Goal: Information Seeking & Learning: Check status

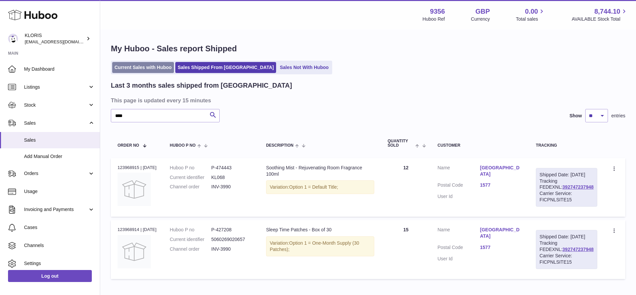
click at [152, 65] on link "Current Sales with Huboo" at bounding box center [143, 67] width 62 height 11
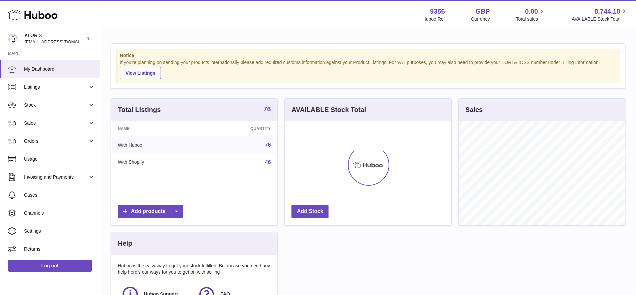
scroll to position [104, 167]
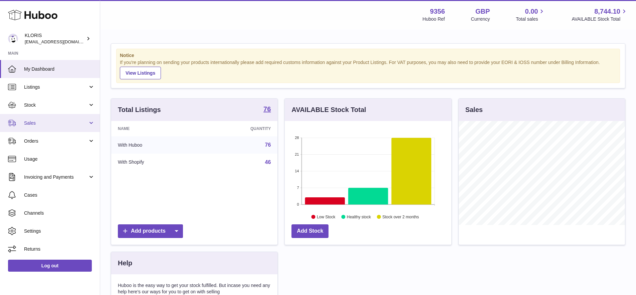
click at [31, 120] on span "Sales" at bounding box center [56, 123] width 64 height 6
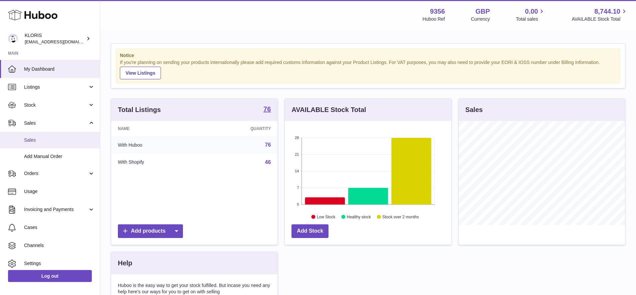
click at [37, 141] on span "Sales" at bounding box center [59, 140] width 71 height 6
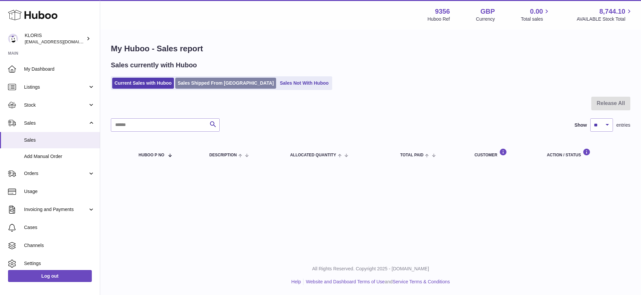
click at [215, 81] on link "Sales Shipped From Huboo" at bounding box center [225, 83] width 101 height 11
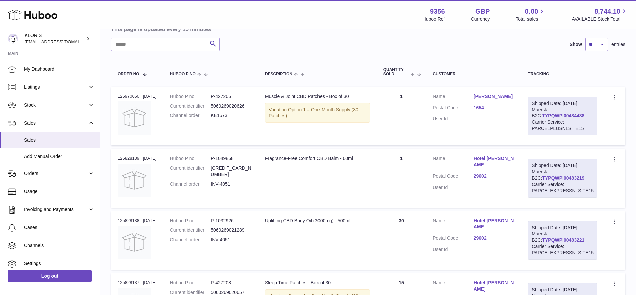
scroll to position [115, 0]
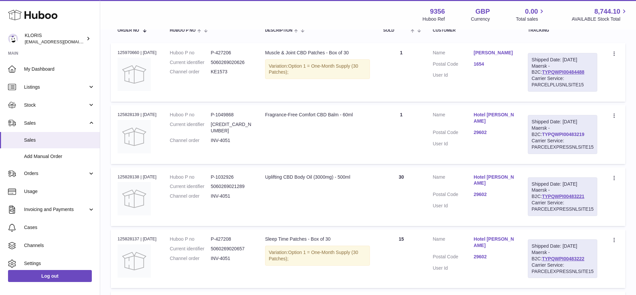
click at [561, 132] on link "TYPQWPI00483219" at bounding box center [563, 134] width 42 height 5
click at [562, 194] on link "TYPQWPI00483221" at bounding box center [563, 196] width 42 height 5
click at [561, 256] on link "TYPQWPI00483222" at bounding box center [563, 258] width 42 height 5
click at [32, 102] on span "Stock" at bounding box center [56, 105] width 64 height 6
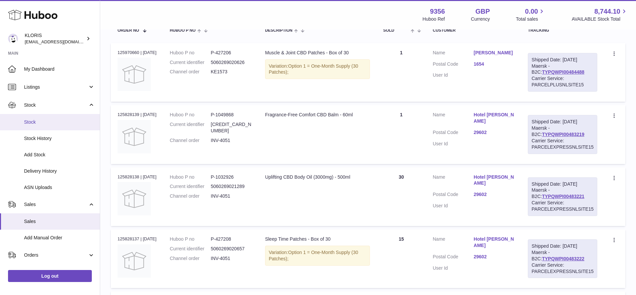
click at [34, 121] on span "Stock" at bounding box center [59, 122] width 71 height 6
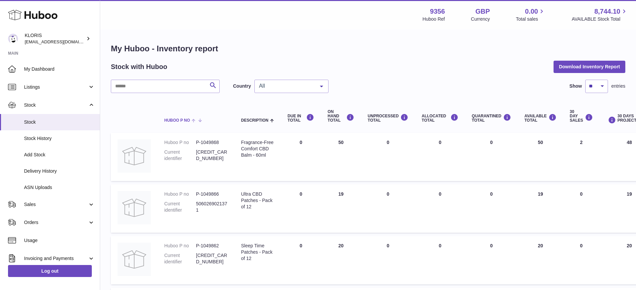
click at [194, 118] on span at bounding box center [195, 119] width 10 height 5
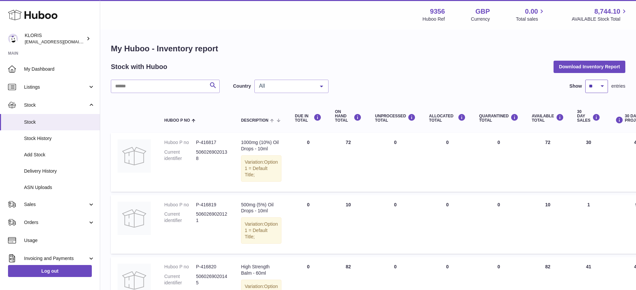
select select "***"
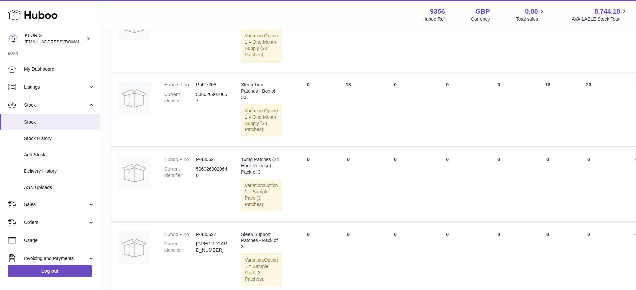
scroll to position [997, 0]
